Goal: Task Accomplishment & Management: Manage account settings

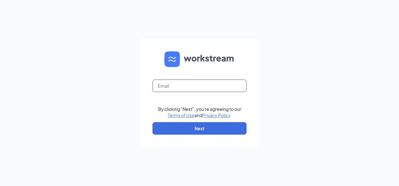
click at [166, 87] on input "text" at bounding box center [199, 86] width 94 height 13
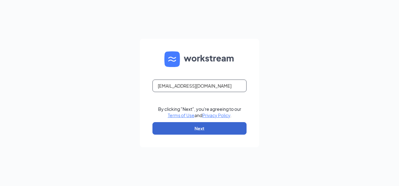
type input "[EMAIL_ADDRESS][DOMAIN_NAME]"
click at [203, 131] on button "Next" at bounding box center [199, 128] width 94 height 13
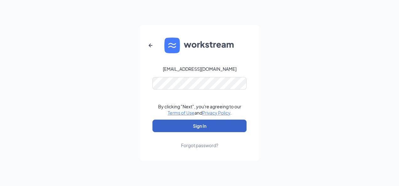
click at [207, 128] on button "Sign In" at bounding box center [199, 126] width 94 height 13
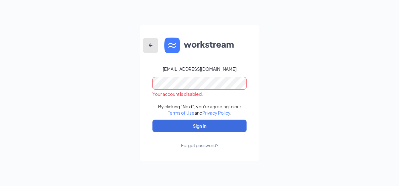
click at [150, 44] on icon "ArrowLeftNew" at bounding box center [151, 46] width 4 height 4
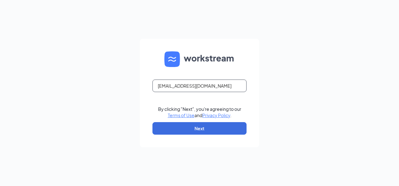
click at [197, 86] on input "[EMAIL_ADDRESS][DOMAIN_NAME]" at bounding box center [199, 86] width 94 height 13
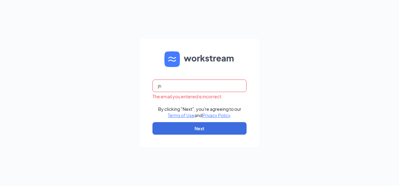
type input "j"
type input "t"
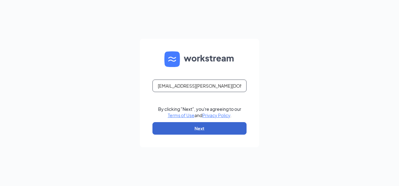
type input "[EMAIL_ADDRESS][PERSON_NAME][DOMAIN_NAME]"
click at [204, 129] on button "Next" at bounding box center [199, 128] width 94 height 13
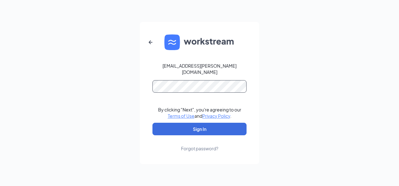
click at [152, 123] on button "Sign In" at bounding box center [199, 129] width 94 height 13
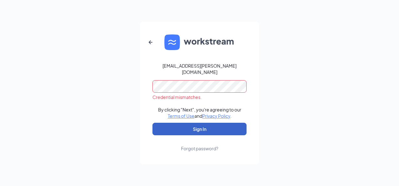
click at [199, 125] on button "Sign In" at bounding box center [199, 129] width 94 height 13
